Goal: Task Accomplishment & Management: Use online tool/utility

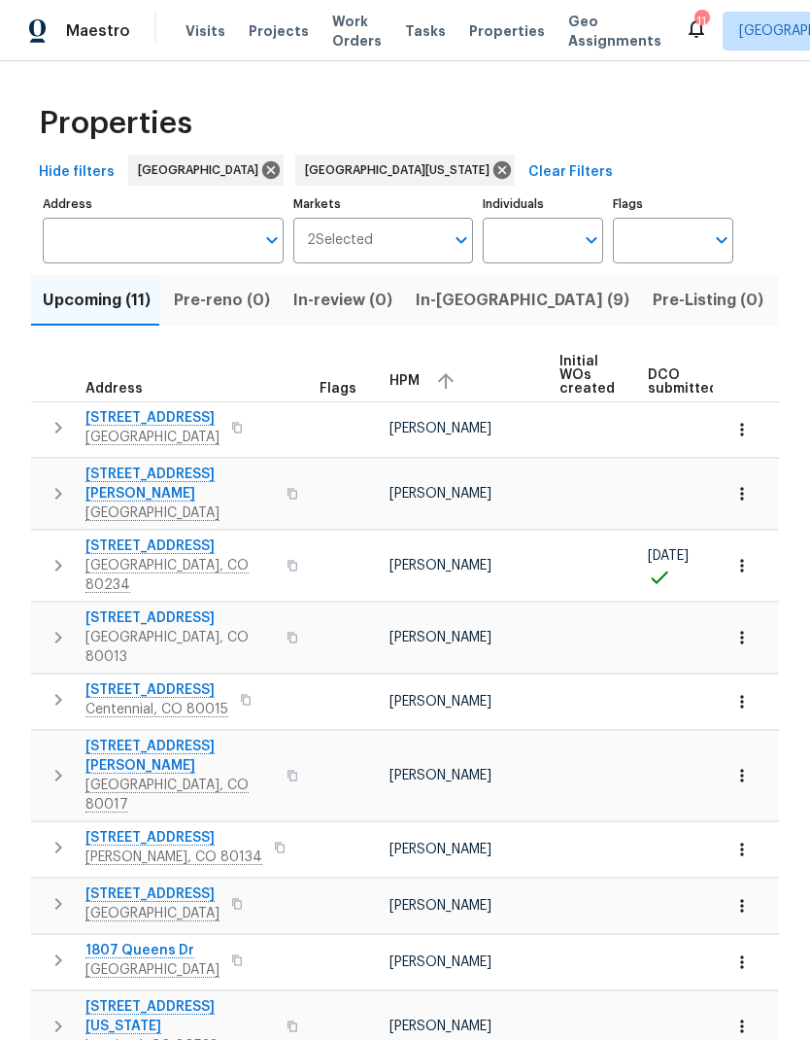
click at [200, 40] on span "Visits" at bounding box center [206, 30] width 40 height 19
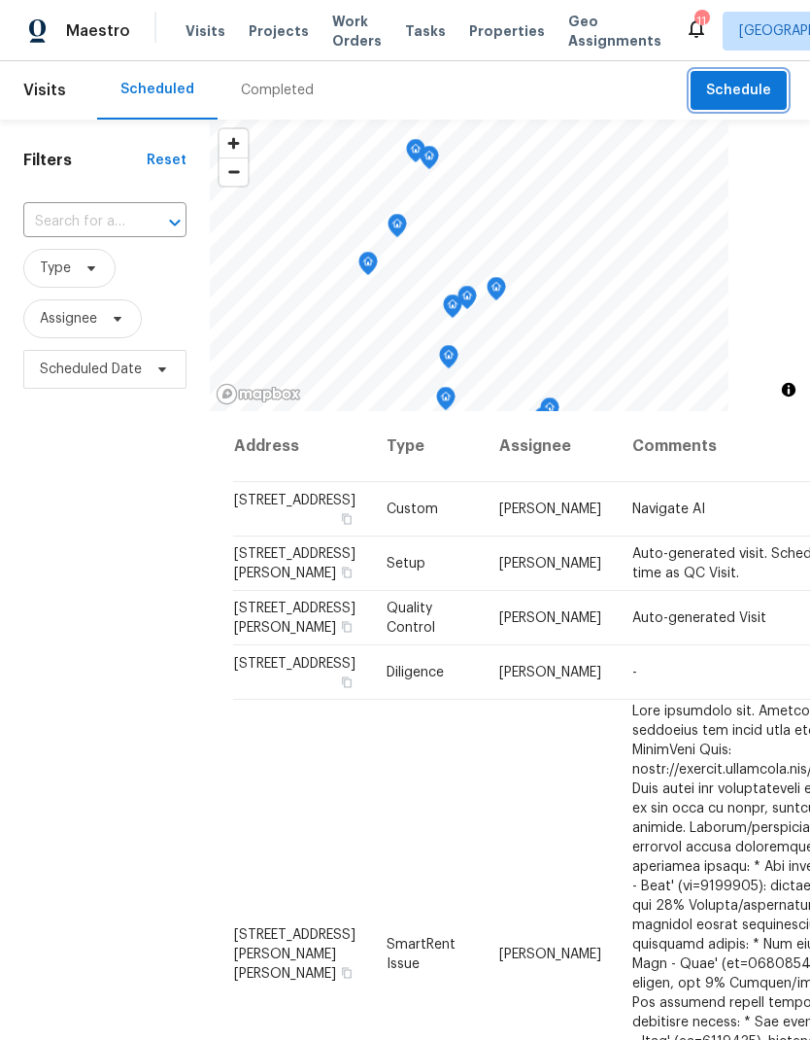
click at [753, 95] on span "Schedule" at bounding box center [738, 91] width 65 height 24
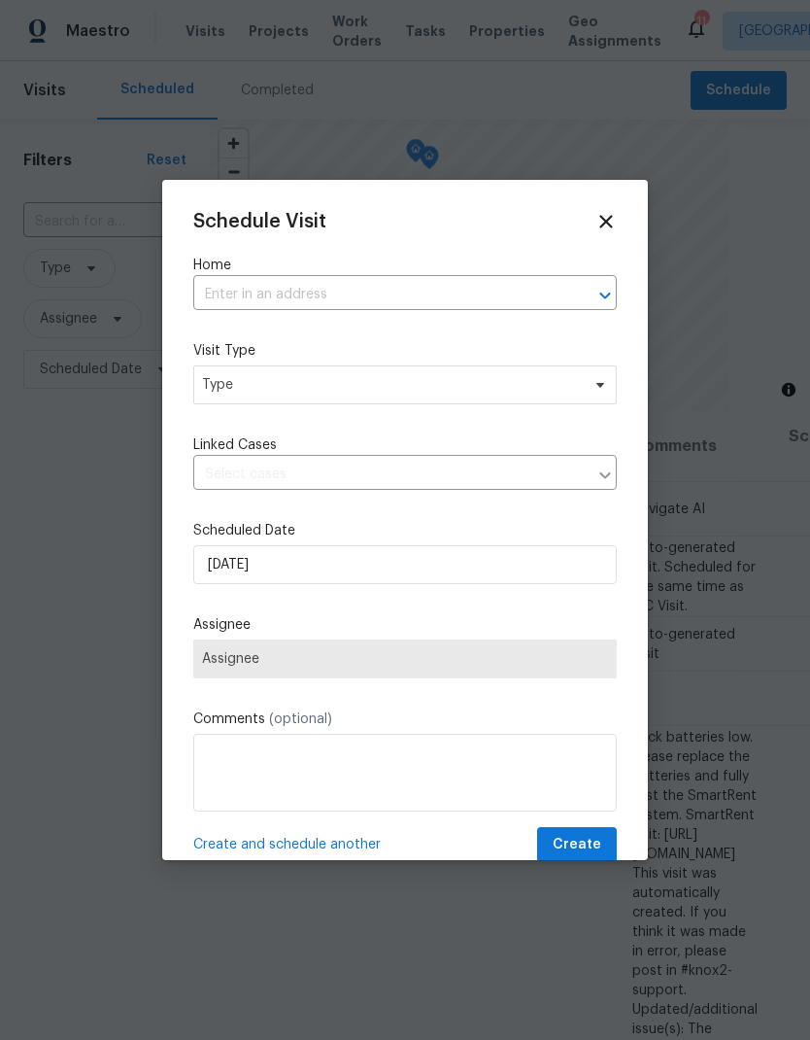
click at [417, 300] on input "text" at bounding box center [377, 295] width 369 height 30
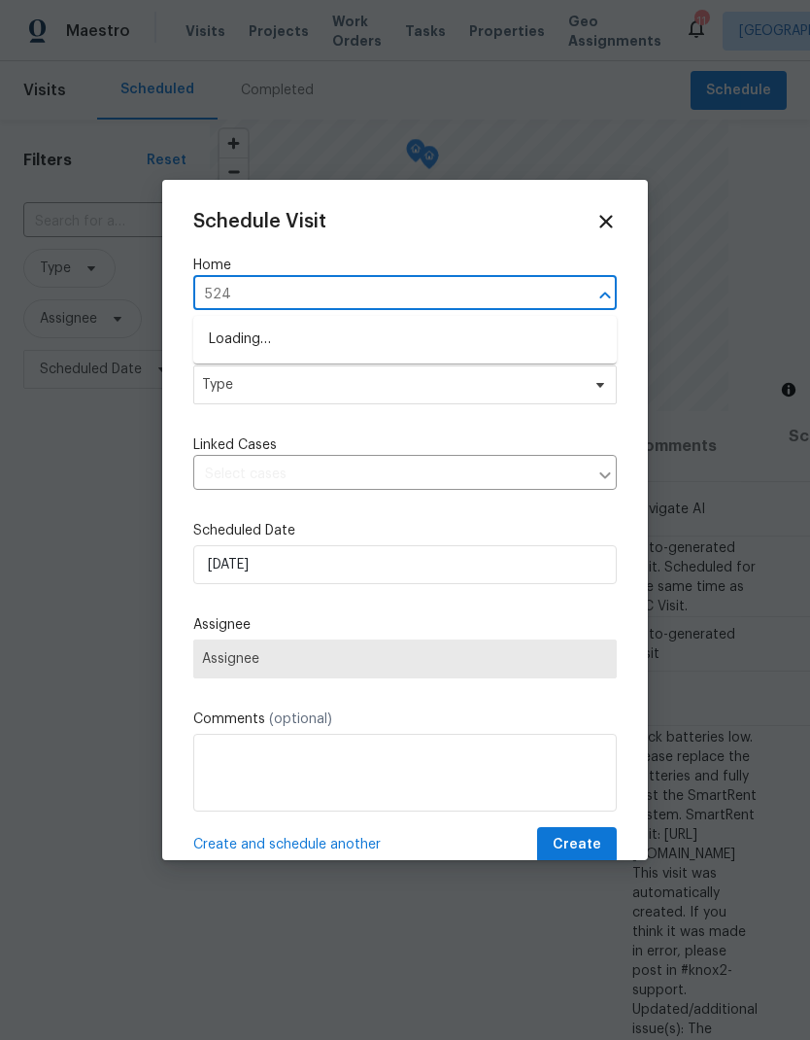
type input "5242"
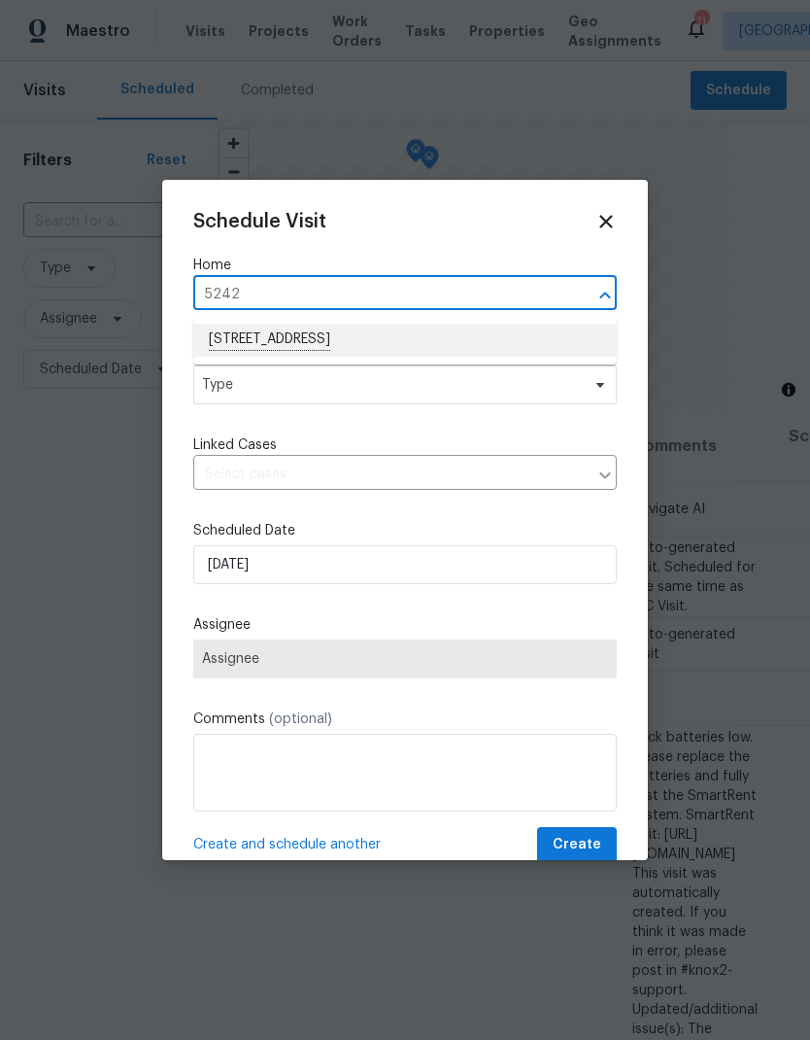
click at [369, 339] on li "[STREET_ADDRESS]" at bounding box center [405, 340] width 424 height 33
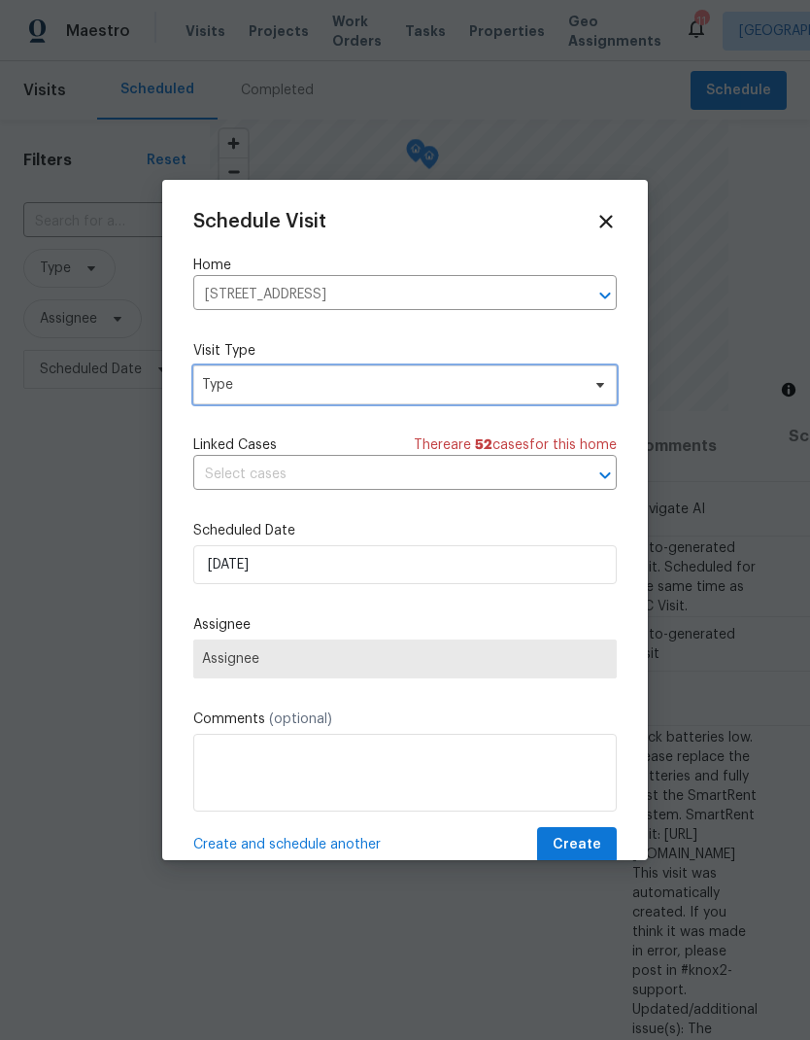
click at [404, 394] on span "Type" at bounding box center [391, 384] width 378 height 19
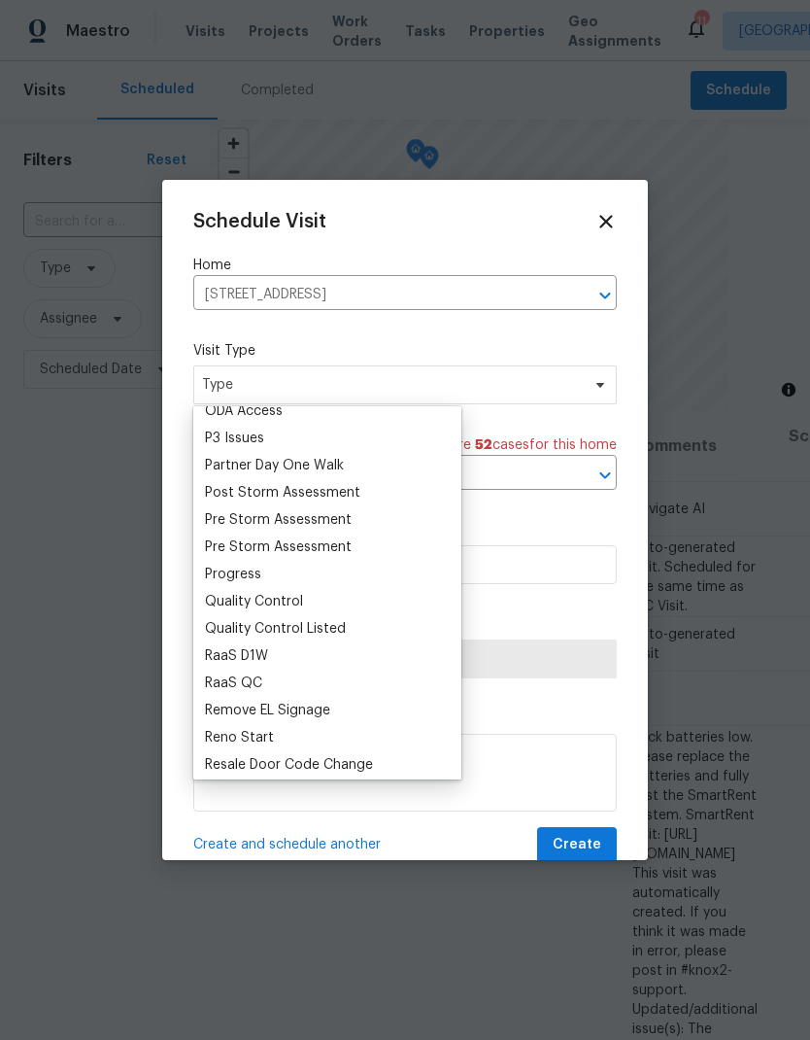
scroll to position [1227, 0]
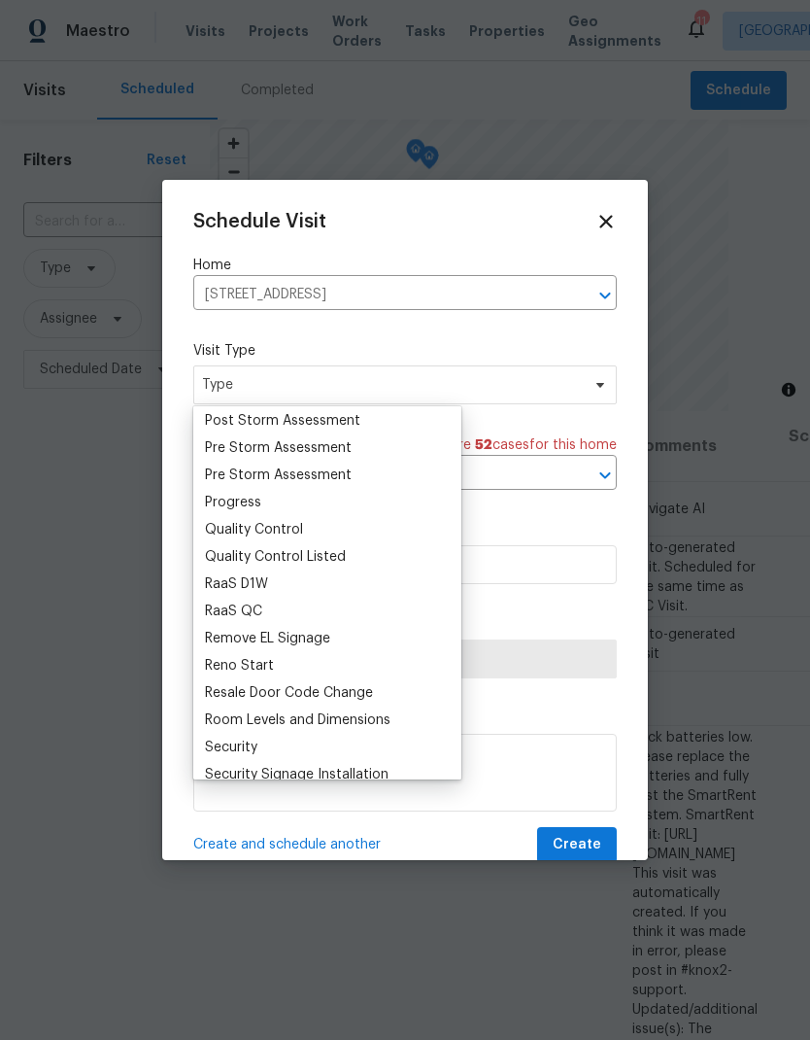
click at [276, 511] on div "Progress" at bounding box center [327, 502] width 257 height 27
click at [278, 506] on div "Progress" at bounding box center [327, 502] width 257 height 27
click at [258, 505] on div "Progress" at bounding box center [233, 502] width 56 height 19
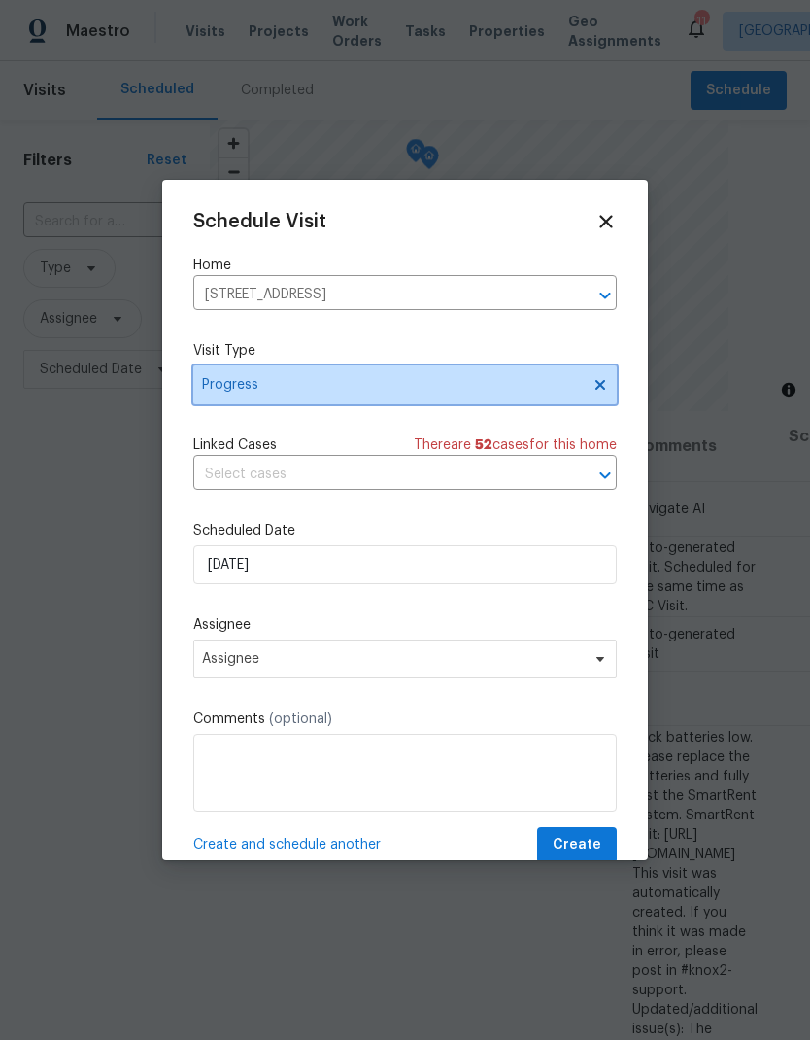
click at [345, 398] on span "Progress" at bounding box center [405, 384] width 424 height 39
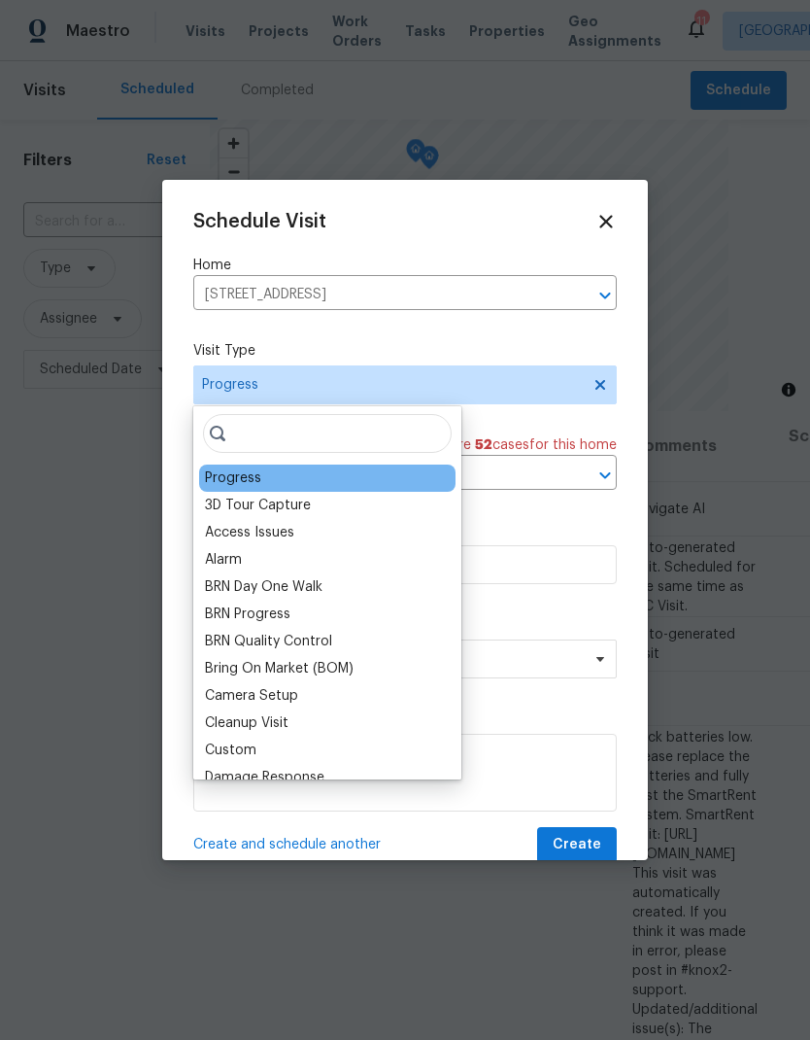
click at [271, 750] on div "Custom" at bounding box center [327, 750] width 257 height 27
click at [255, 743] on div "Custom" at bounding box center [231, 749] width 52 height 19
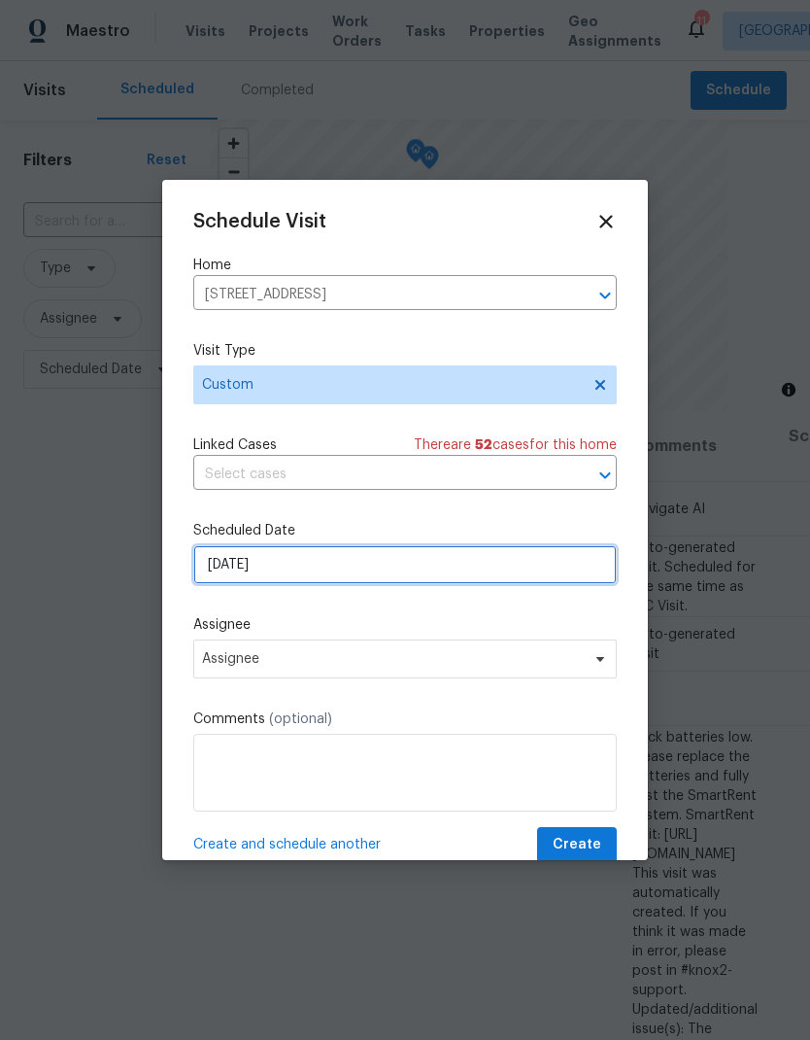
click at [364, 566] on input "[DATE]" at bounding box center [405, 564] width 424 height 39
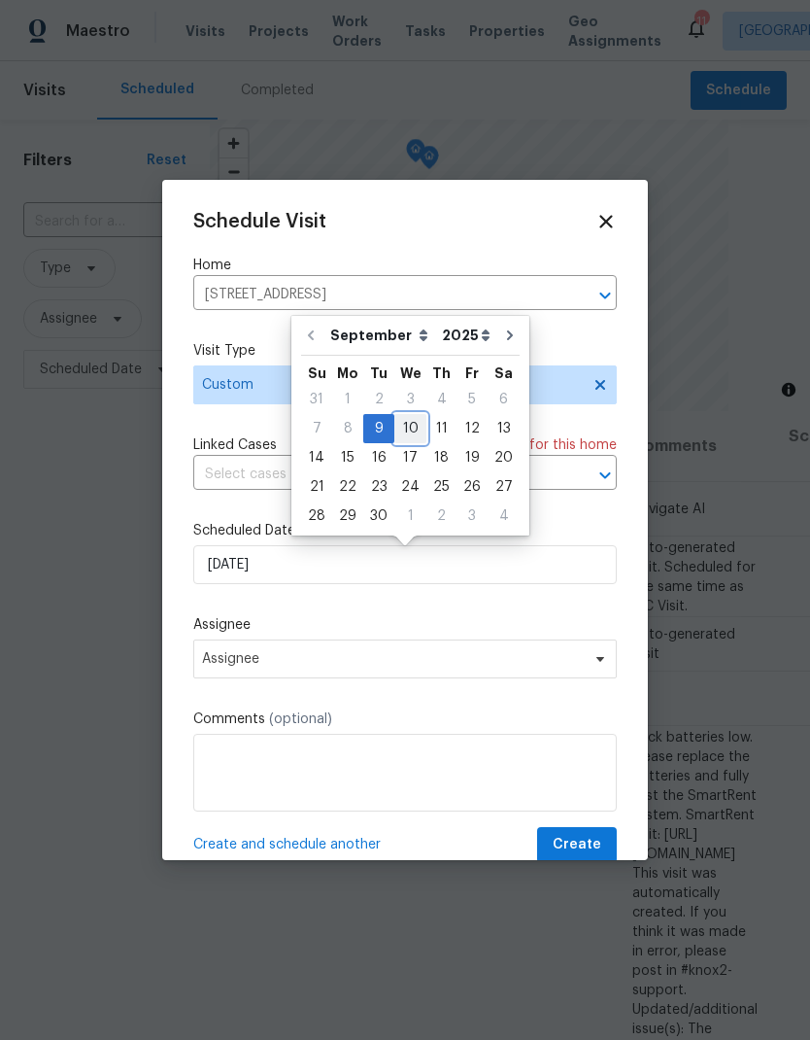
click at [414, 432] on div "10" at bounding box center [411, 428] width 32 height 27
type input "[DATE]"
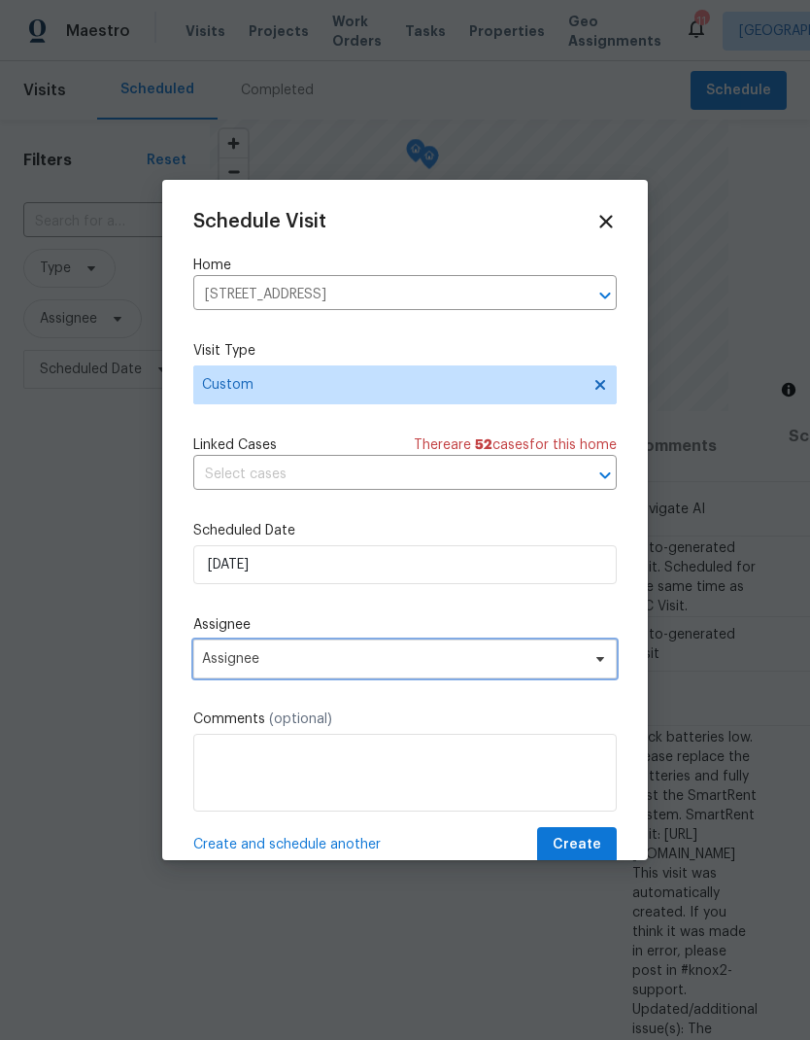
click at [368, 672] on span "Assignee" at bounding box center [405, 658] width 424 height 39
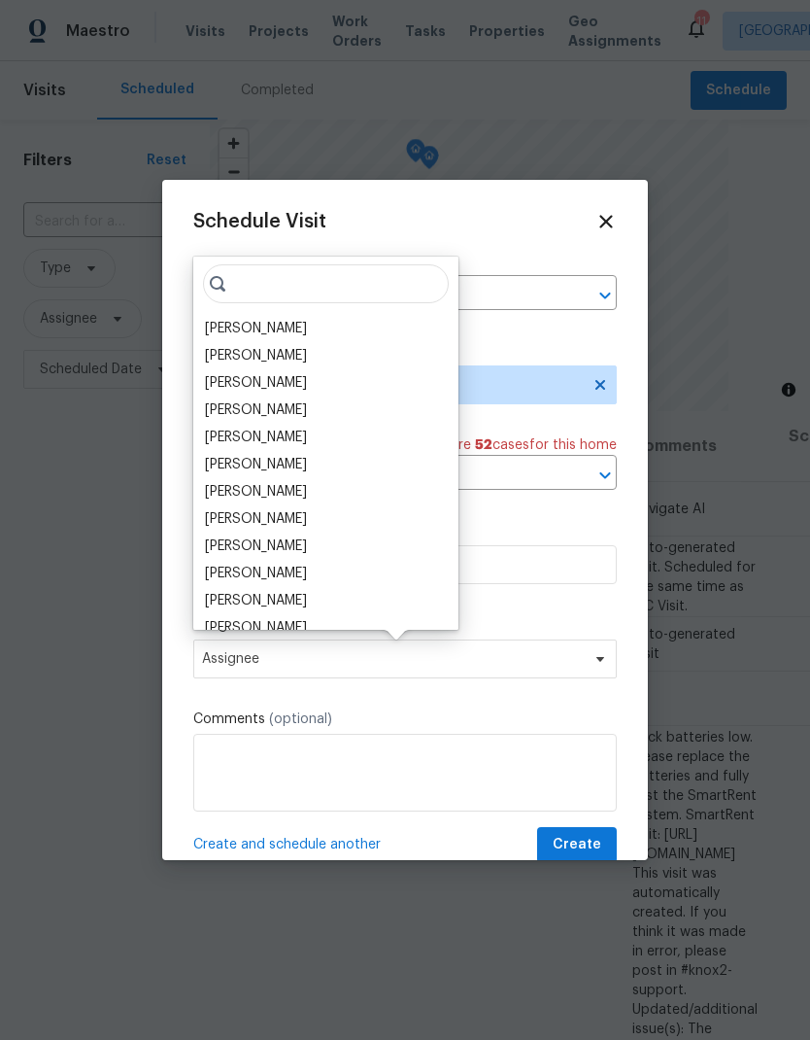
click at [307, 334] on div "[PERSON_NAME]" at bounding box center [256, 328] width 102 height 19
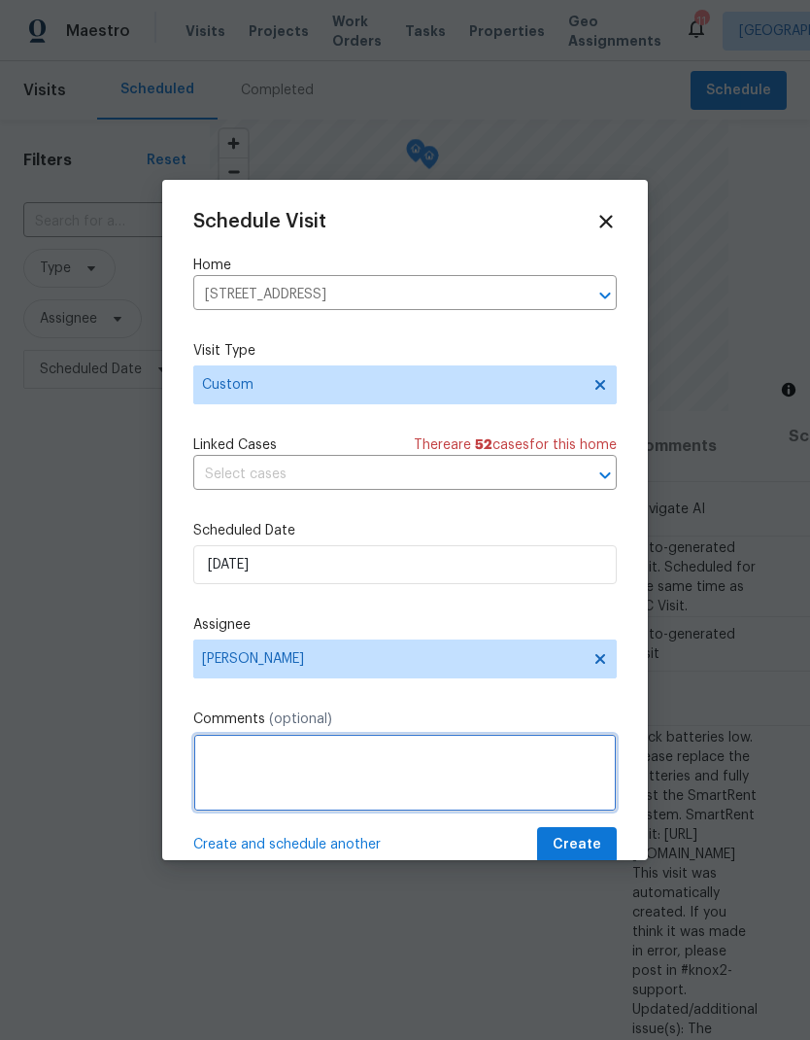
click at [415, 777] on textarea at bounding box center [405, 773] width 424 height 78
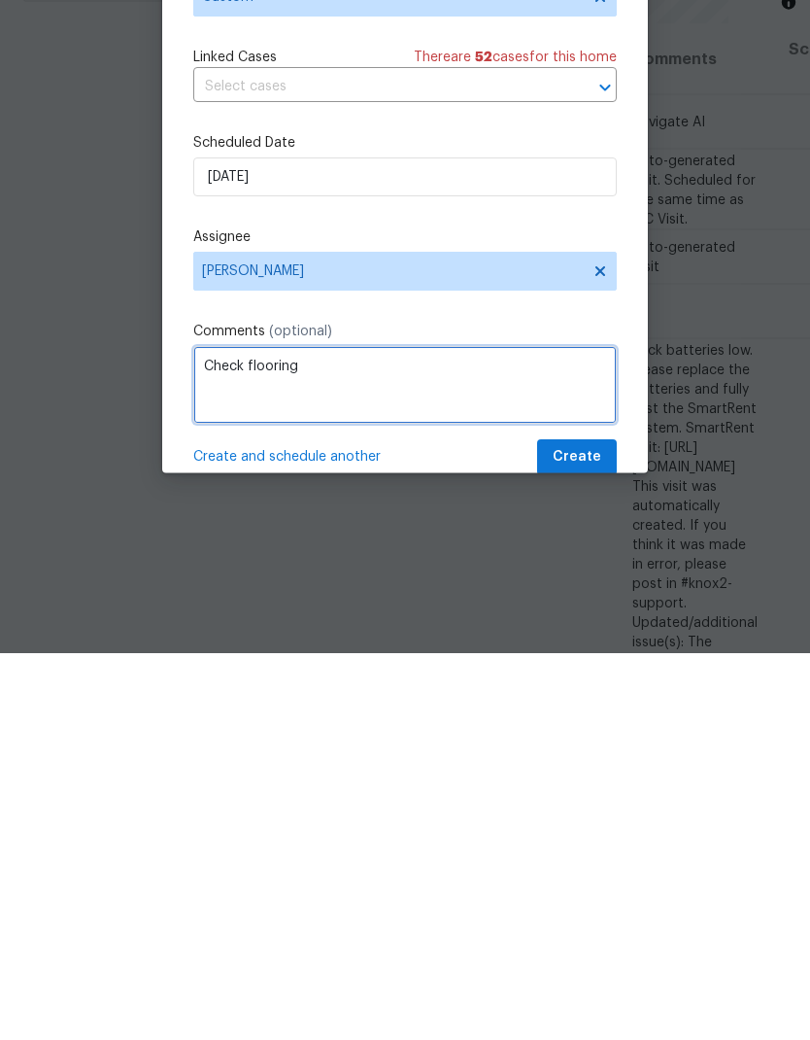
type textarea "Check flooring"
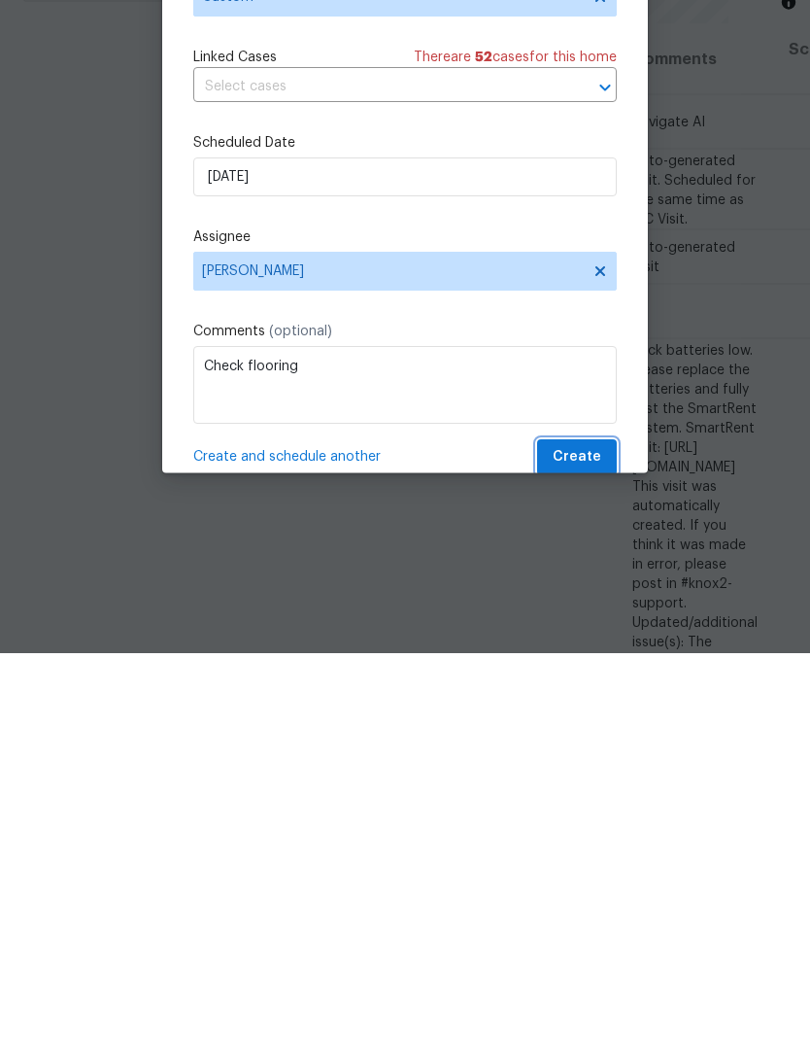
click at [592, 833] on span "Create" at bounding box center [577, 845] width 49 height 24
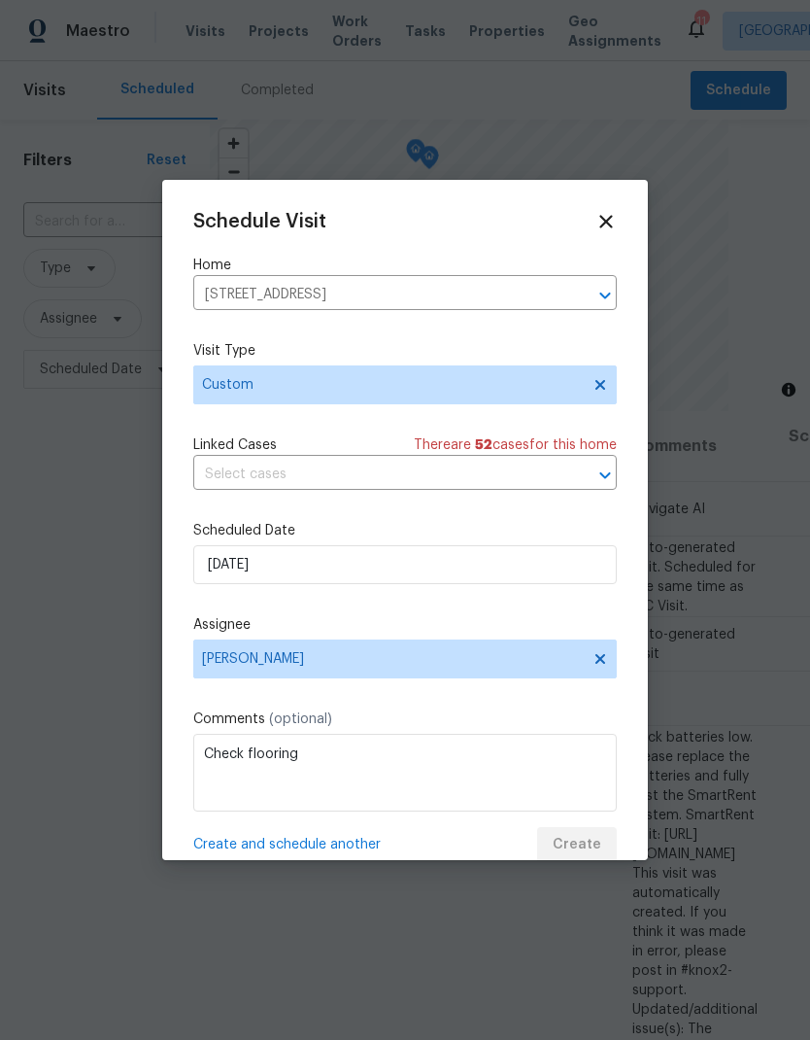
scroll to position [0, 0]
